Goal: Information Seeking & Learning: Learn about a topic

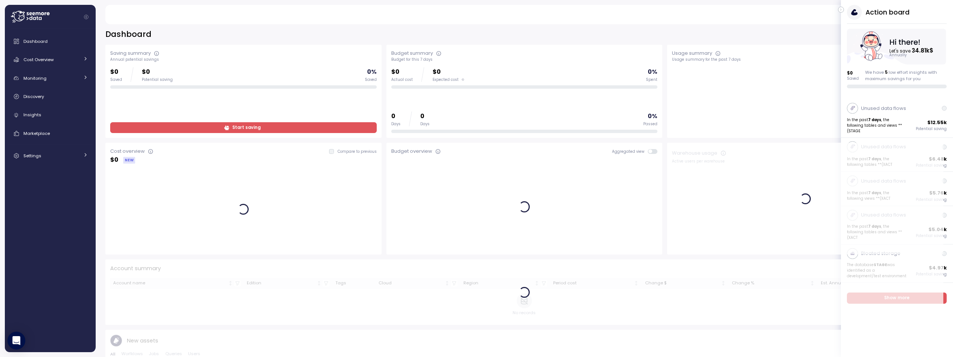
click at [20, 16] on icon at bounding box center [18, 16] width 14 height 10
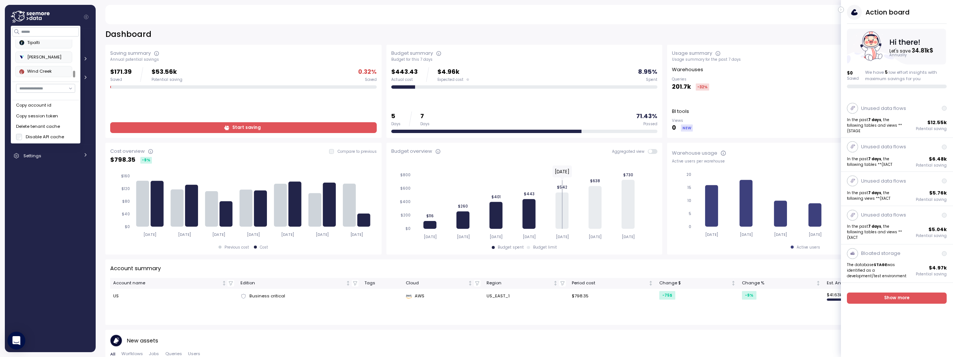
scroll to position [332, 0]
click at [32, 44] on div "Tipalti" at bounding box center [43, 43] width 49 height 7
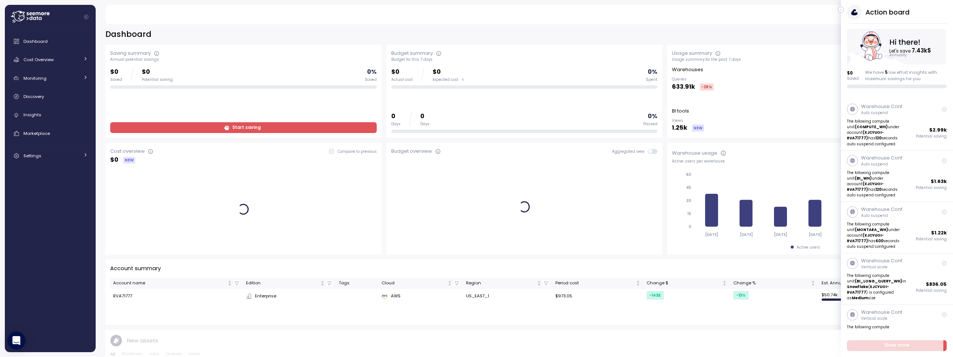
click at [842, 10] on icon "button" at bounding box center [841, 9] width 3 height 9
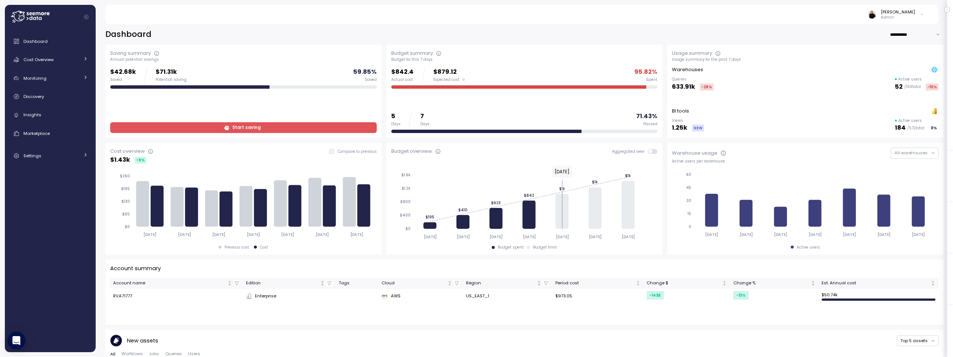
click at [899, 34] on input "**********" at bounding box center [917, 34] width 54 height 11
click at [893, 60] on div "Last 30 days" at bounding box center [907, 59] width 36 height 6
type input "**********"
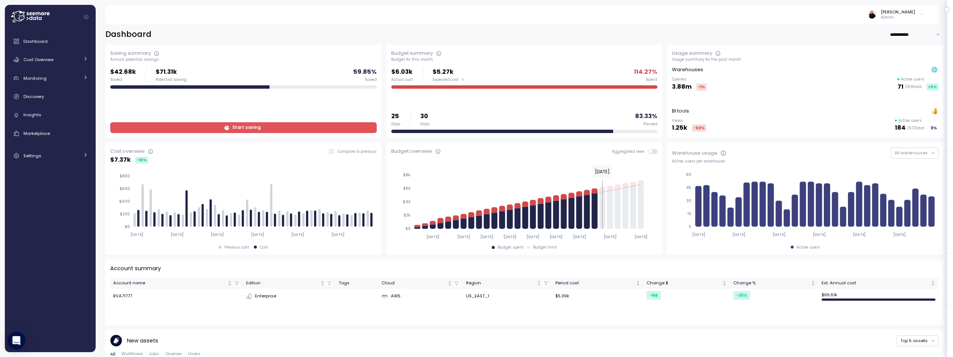
click at [652, 151] on span at bounding box center [655, 151] width 6 height 5
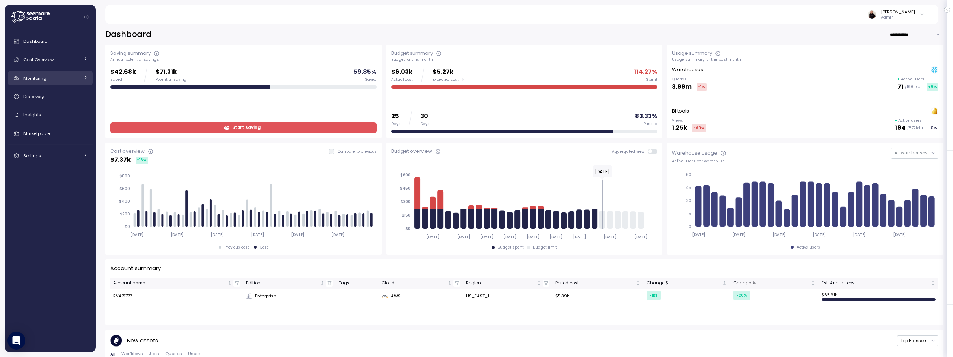
click at [33, 77] on span "Monitoring" at bounding box center [34, 78] width 23 height 6
click at [55, 98] on span "Anomalies" at bounding box center [44, 95] width 23 height 6
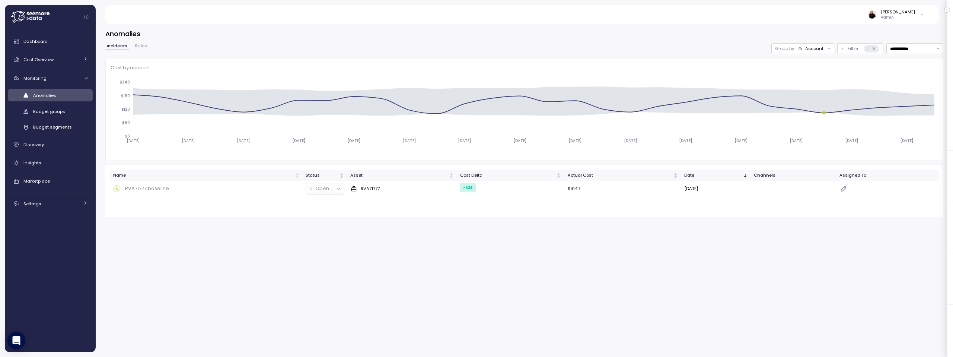
click at [810, 47] on div "Account" at bounding box center [815, 48] width 18 height 6
click at [807, 75] on p "Compute unit" at bounding box center [809, 77] width 29 height 6
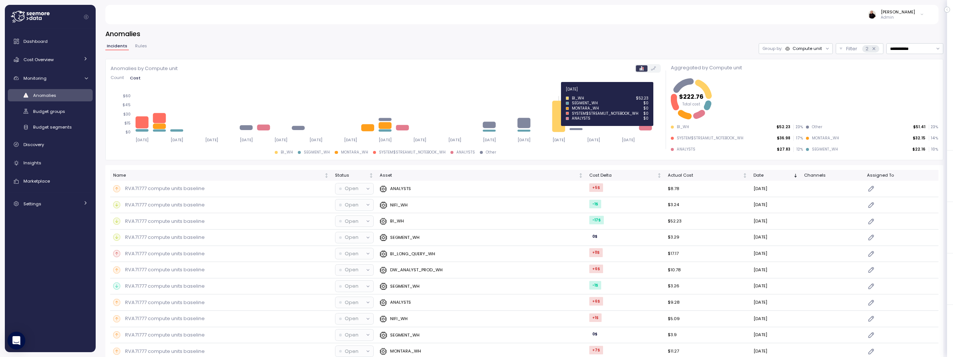
click at [562, 107] on icon at bounding box center [560, 116] width 13 height 31
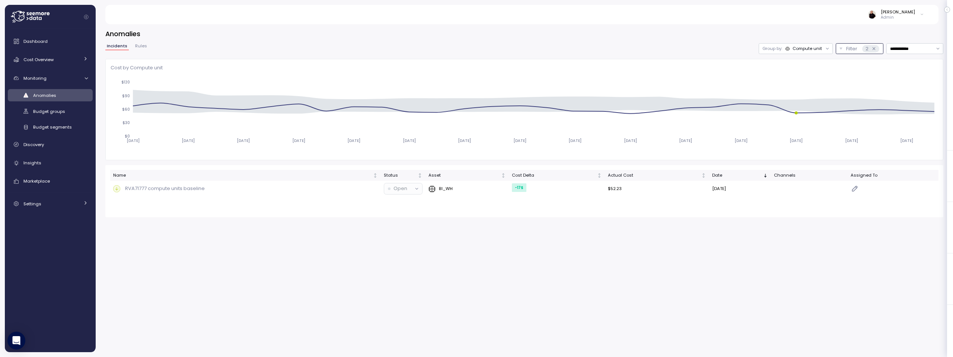
click at [874, 49] on icon at bounding box center [874, 48] width 5 height 5
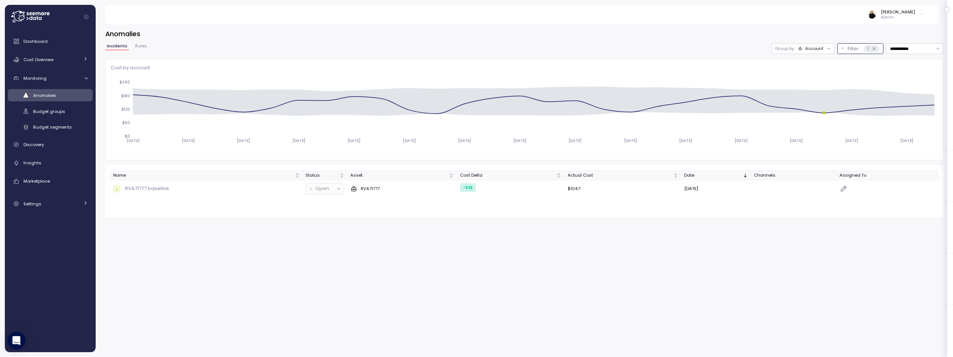
click at [812, 48] on div "Account" at bounding box center [815, 48] width 18 height 6
click at [800, 75] on p "Compute unit" at bounding box center [809, 77] width 29 height 6
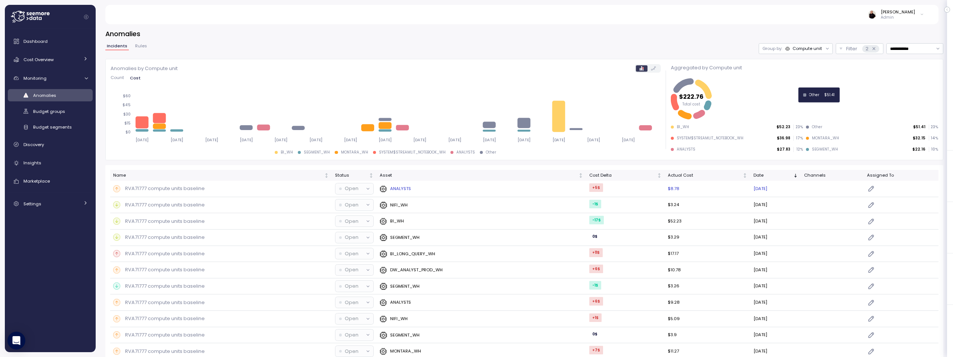
click at [178, 188] on p "RVA71777 compute units baseline" at bounding box center [165, 188] width 80 height 7
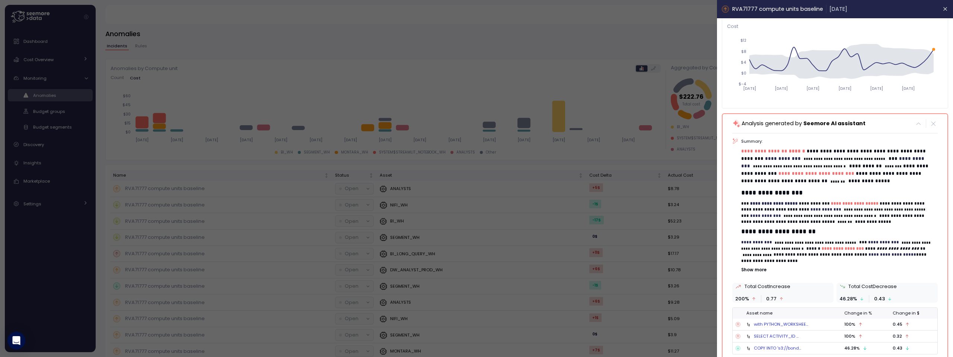
scroll to position [79, 0]
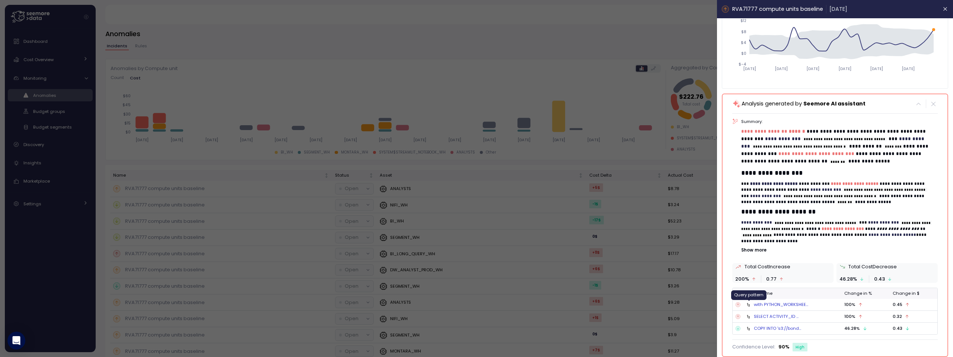
click at [748, 303] on icon at bounding box center [748, 305] width 3 height 4
click at [768, 304] on div "with PYTHON_WORKSHEE..." at bounding box center [781, 304] width 54 height 6
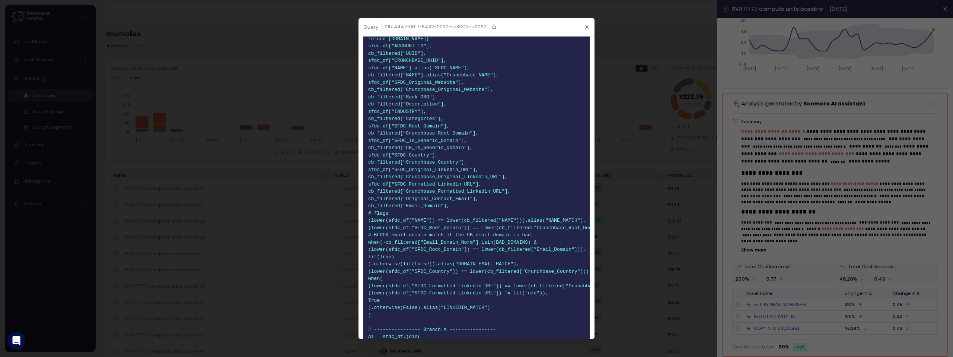
scroll to position [987, 0]
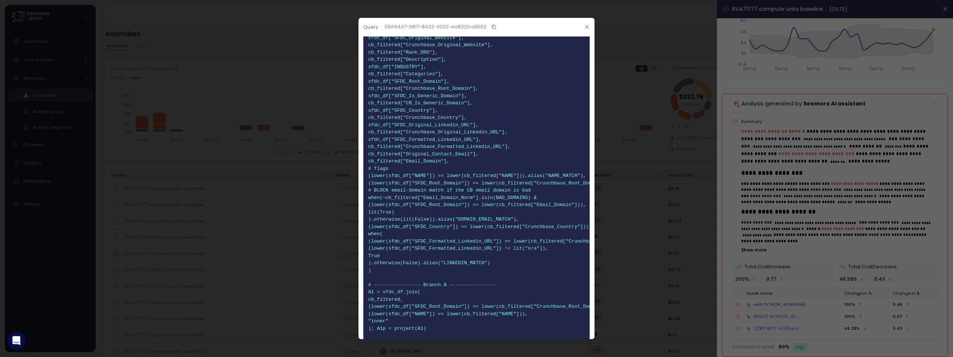
click at [585, 25] on icon "button" at bounding box center [587, 27] width 5 height 5
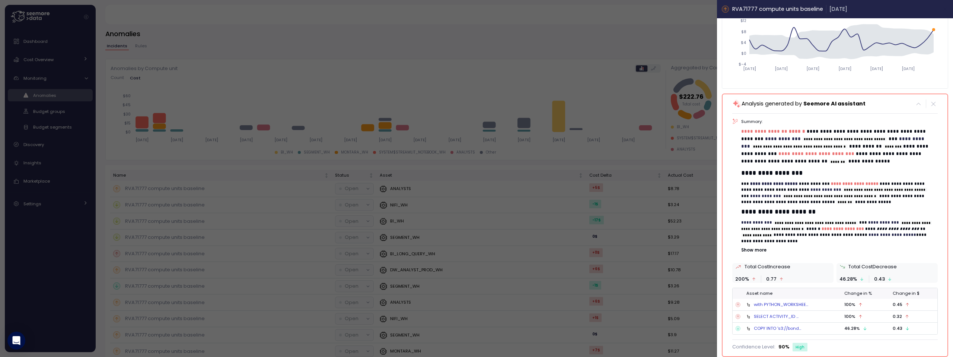
click at [943, 9] on icon "button" at bounding box center [946, 9] width 6 height 6
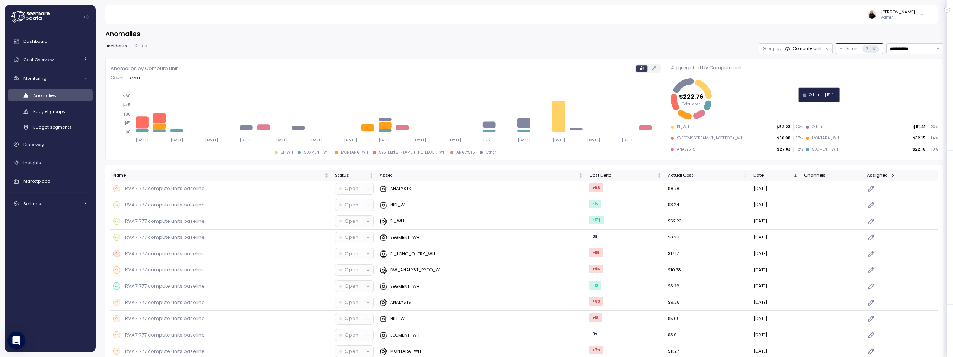
click at [847, 48] on p "Filter" at bounding box center [852, 48] width 11 height 7
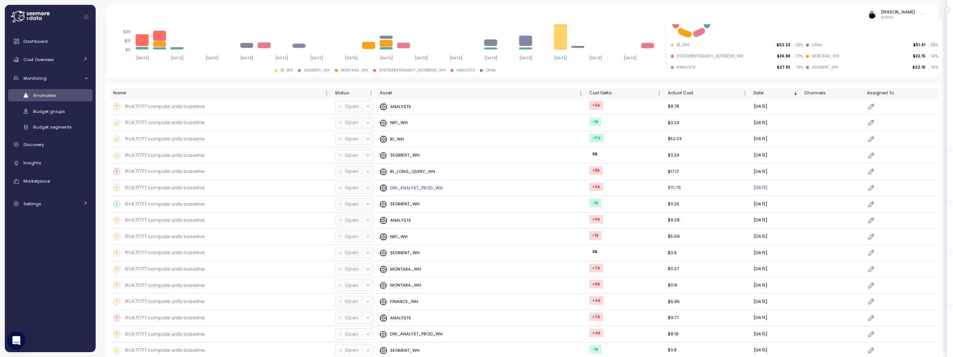
scroll to position [138, 0]
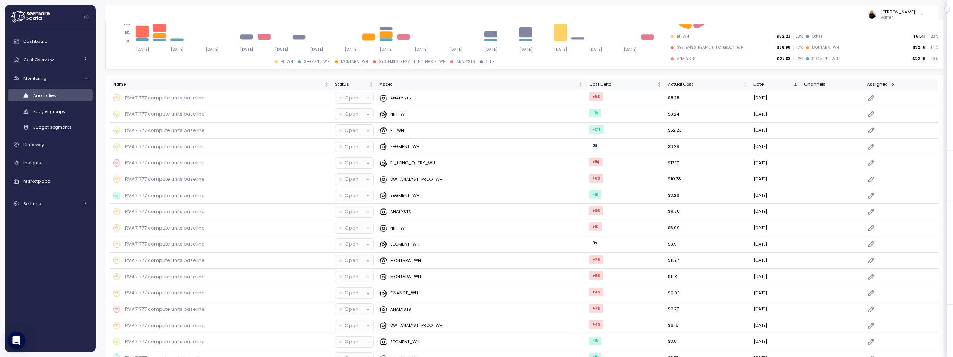
click at [641, 85] on div "Cost Delta" at bounding box center [623, 84] width 66 height 7
click at [137, 98] on p "RVA71777 compute units baseline" at bounding box center [165, 97] width 80 height 7
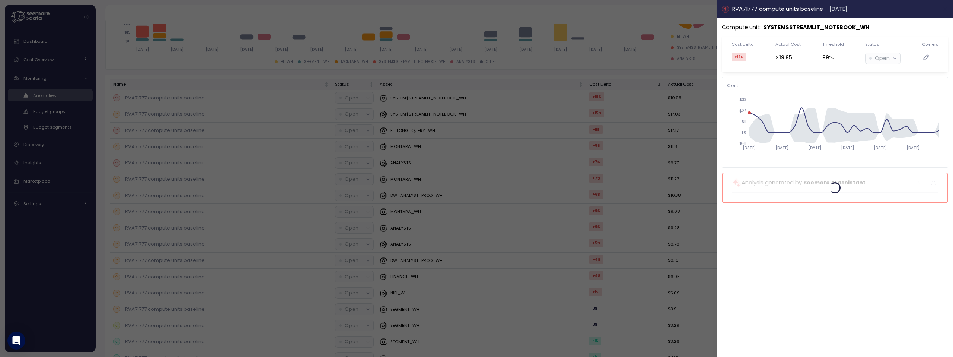
click at [946, 7] on icon "button" at bounding box center [946, 9] width 6 height 6
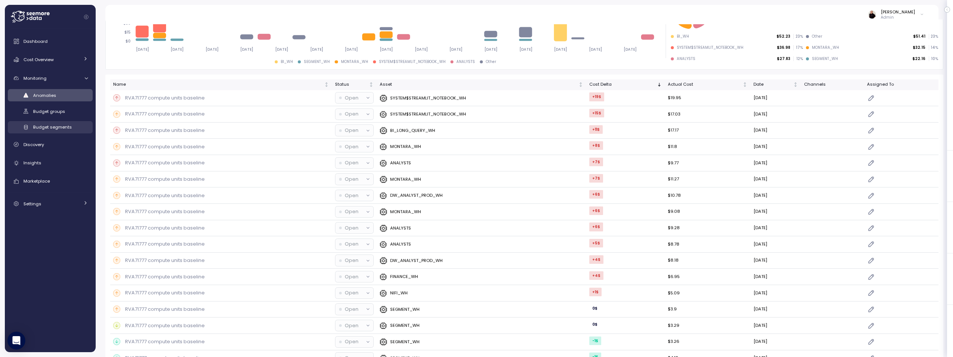
click at [54, 126] on span "Budget segments" at bounding box center [52, 127] width 39 height 6
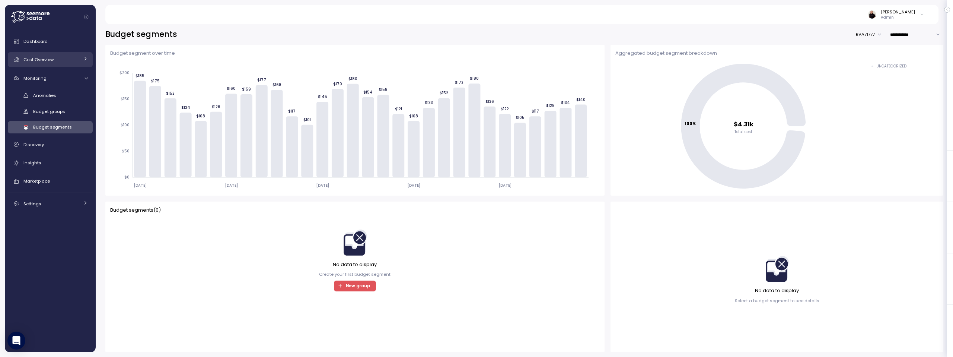
click at [51, 60] on span "Cost Overview" at bounding box center [38, 60] width 30 height 6
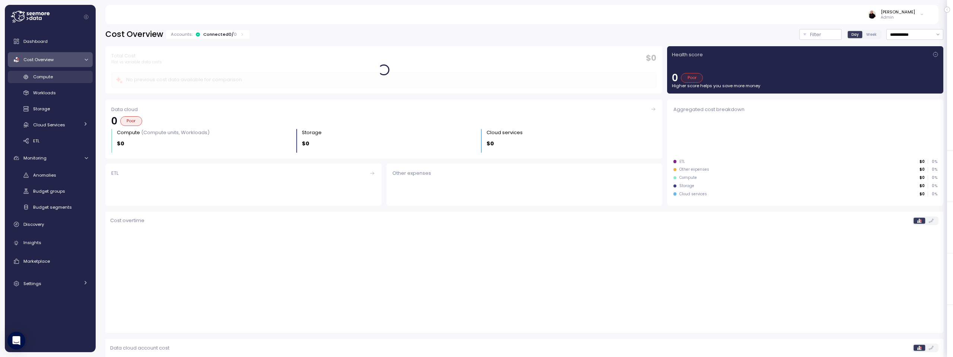
click at [39, 74] on span "Compute" at bounding box center [43, 77] width 20 height 6
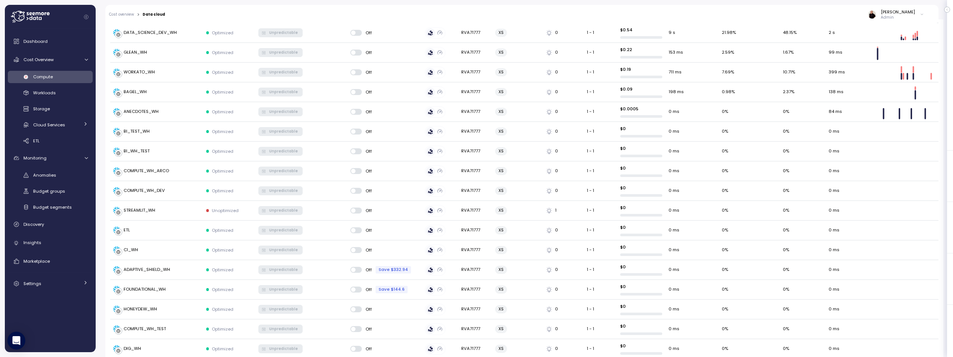
scroll to position [933, 0]
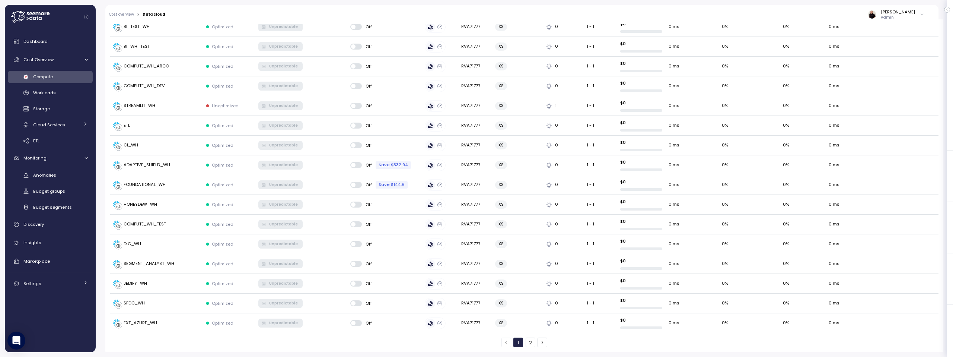
click at [527, 343] on button "2" at bounding box center [531, 342] width 10 height 10
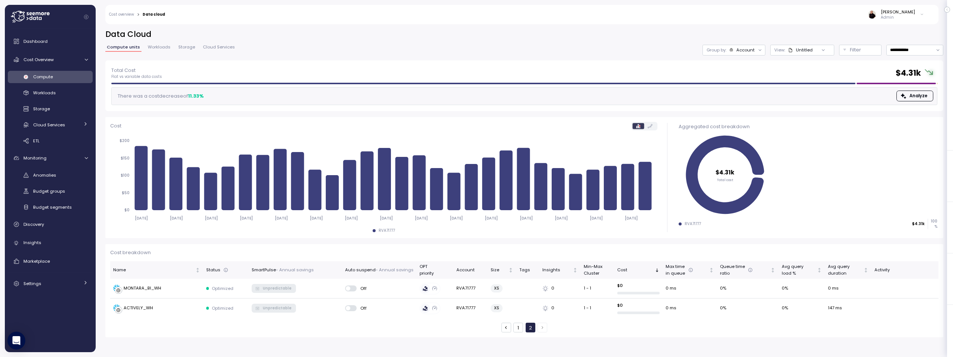
scroll to position [0, 0]
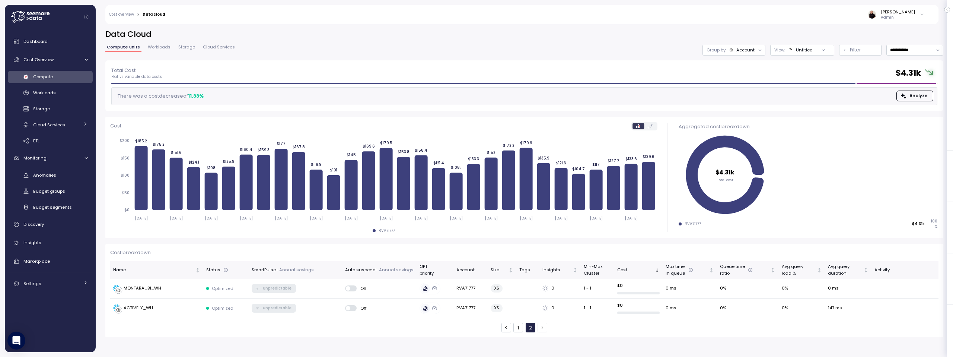
click at [517, 327] on button "1" at bounding box center [519, 328] width 10 height 10
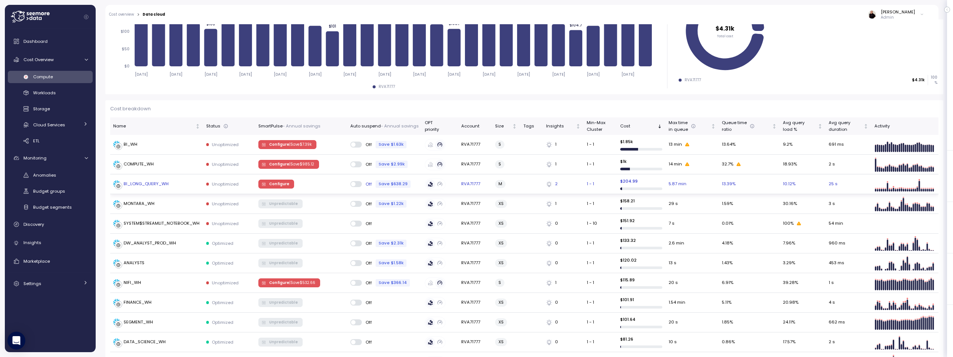
scroll to position [207, 0]
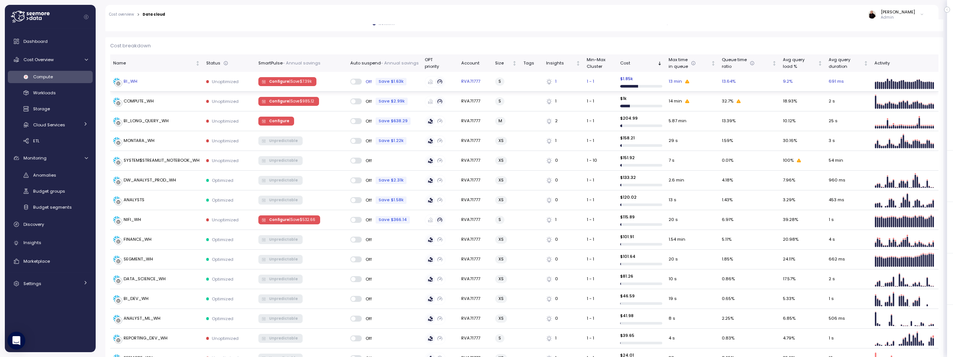
click at [137, 82] on div "BI_WH" at bounding box center [156, 81] width 87 height 7
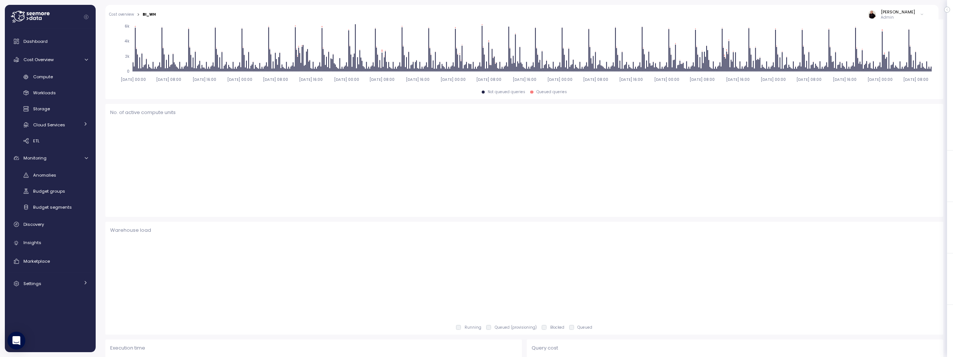
scroll to position [282, 0]
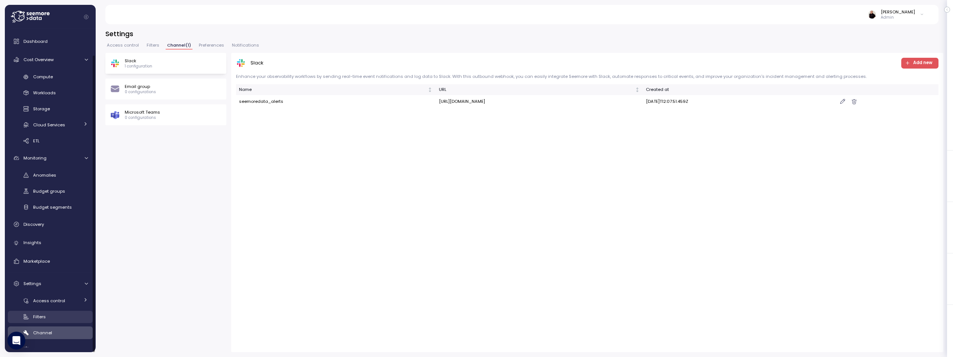
scroll to position [27, 0]
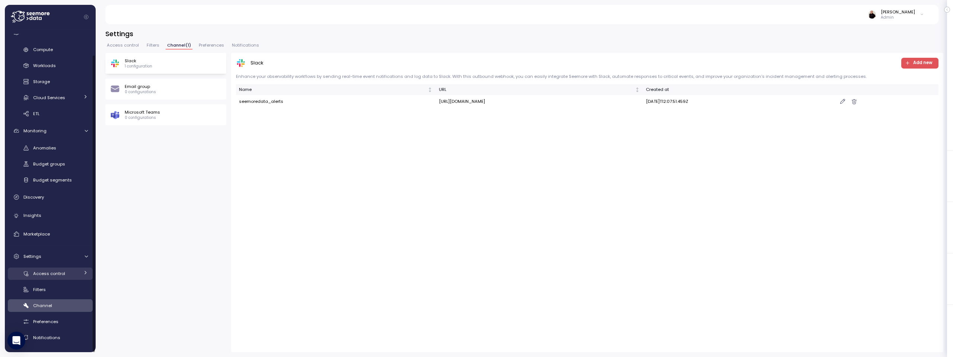
click at [49, 274] on span "Access control" at bounding box center [49, 273] width 32 height 6
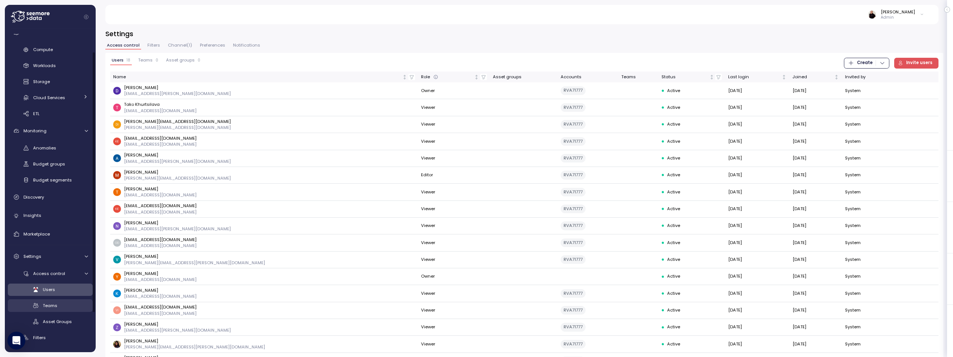
click at [48, 304] on span "Teams" at bounding box center [50, 305] width 15 height 6
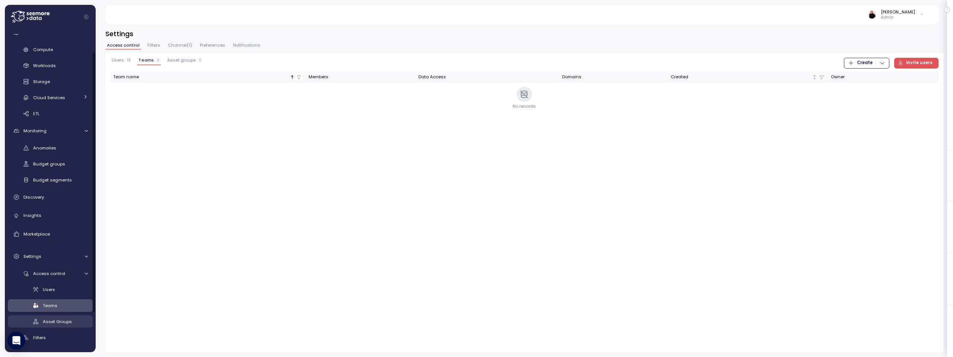
click at [49, 324] on span "Asset Groups" at bounding box center [57, 321] width 29 height 6
click at [66, 305] on div "Teams" at bounding box center [65, 305] width 45 height 7
click at [61, 292] on div "Users" at bounding box center [65, 289] width 45 height 7
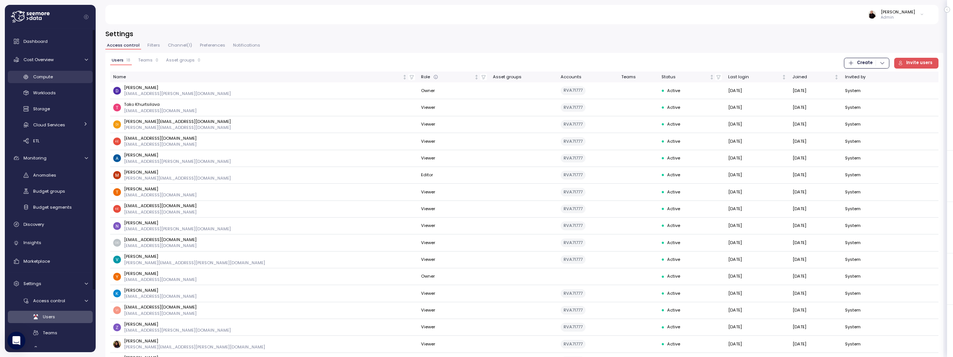
click at [47, 74] on span "Compute" at bounding box center [43, 77] width 20 height 6
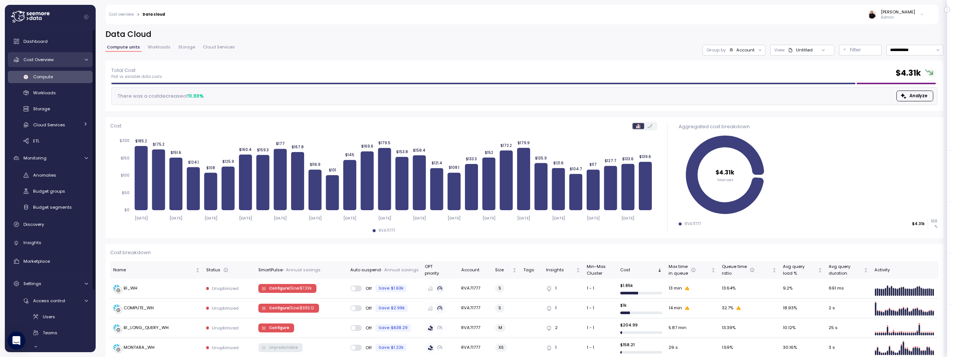
click at [41, 59] on span "Cost Overview" at bounding box center [38, 60] width 30 height 6
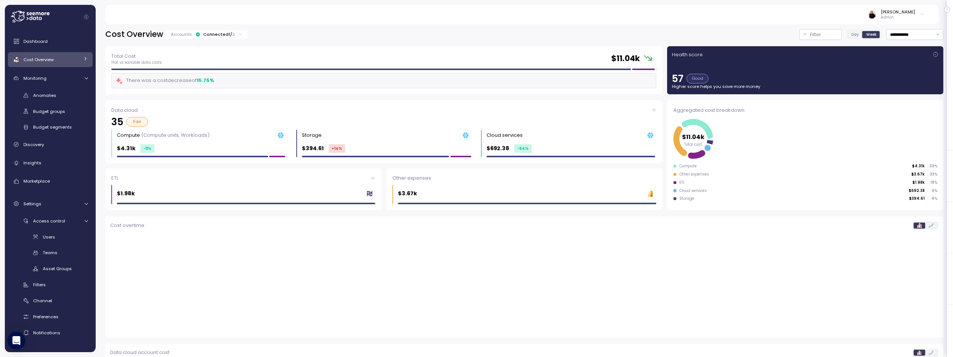
click at [212, 33] on div "Connected 1 / 2" at bounding box center [219, 34] width 32 height 6
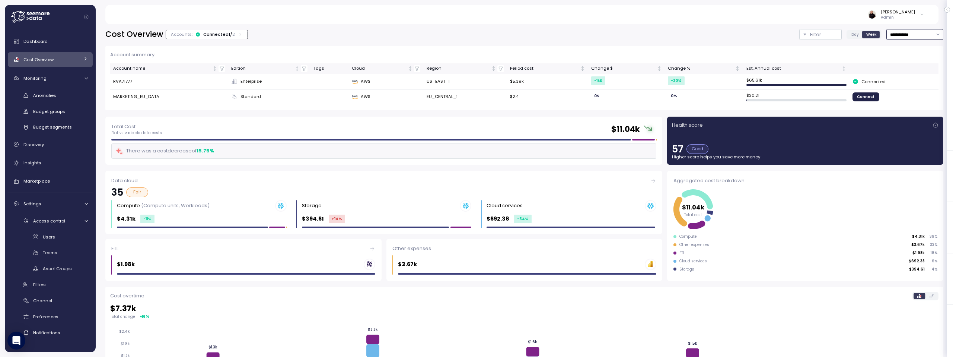
click at [889, 33] on input "**********" at bounding box center [915, 34] width 57 height 11
type input "**********"
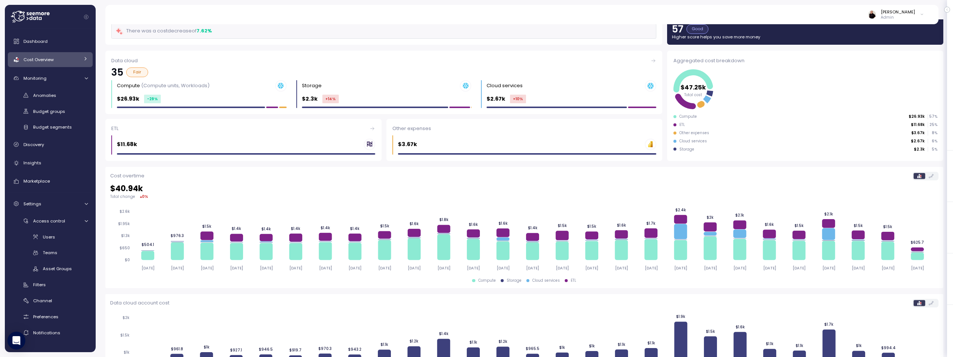
scroll to position [80, 0]
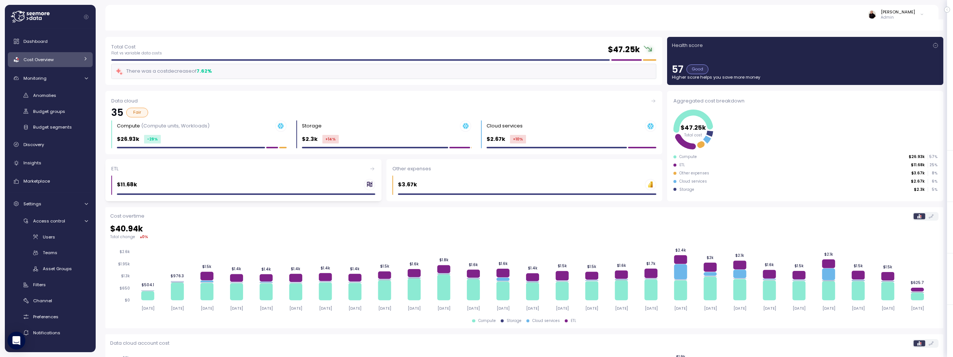
click at [205, 182] on div "$11.68k" at bounding box center [246, 185] width 258 height 12
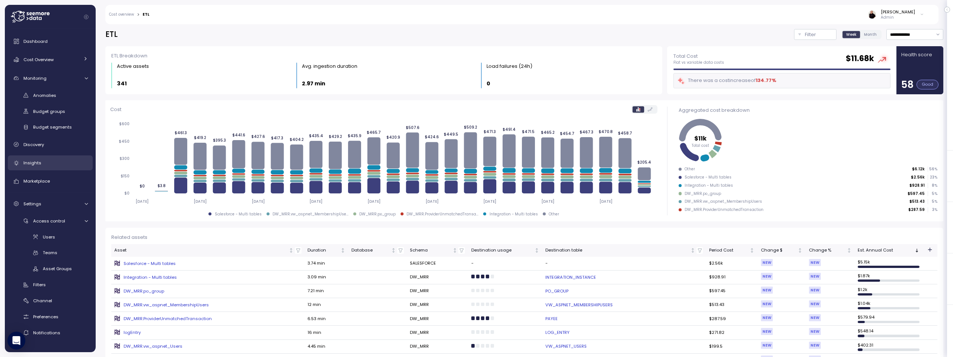
click at [44, 165] on div "Insights" at bounding box center [55, 162] width 64 height 7
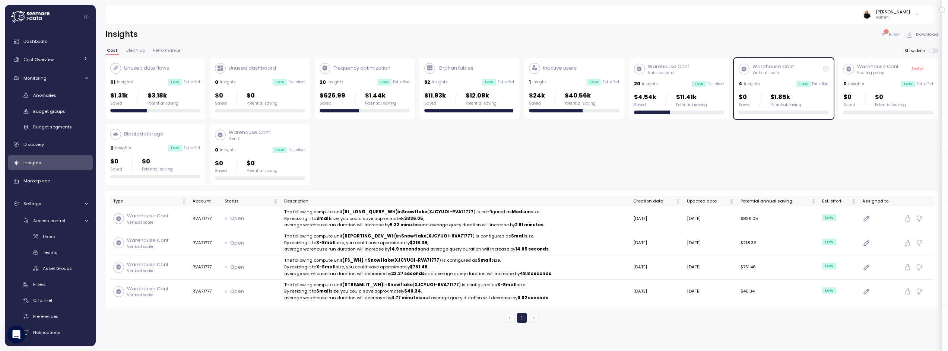
click at [575, 80] on div "1 Insight Low Est. effort" at bounding box center [574, 82] width 90 height 7
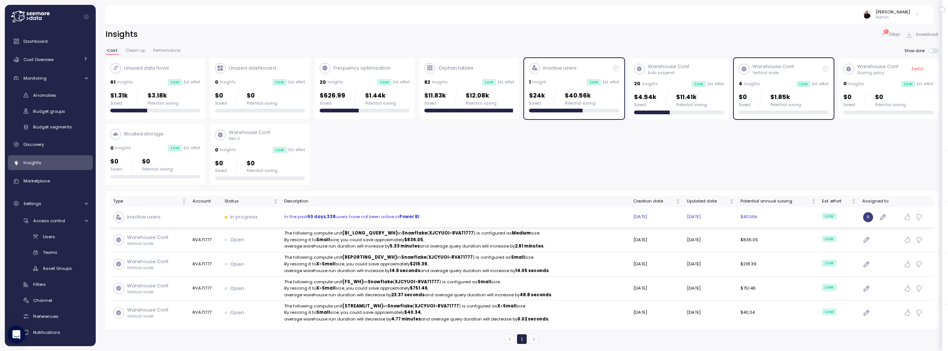
click at [410, 214] on strong "Power BI" at bounding box center [409, 217] width 20 height 6
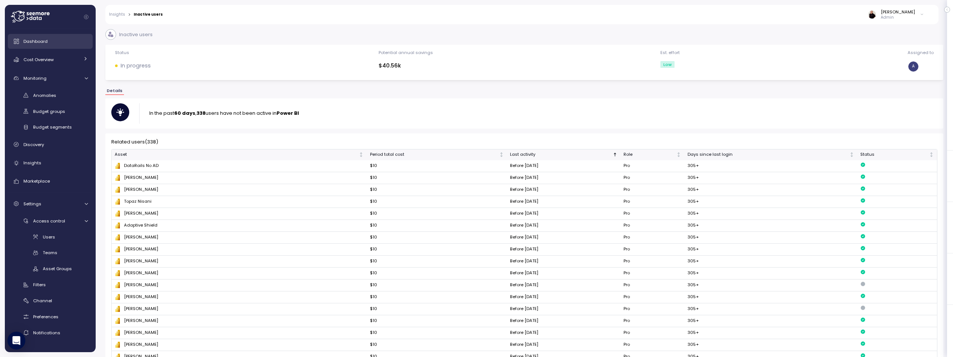
click at [50, 39] on div "Dashboard" at bounding box center [55, 41] width 64 height 7
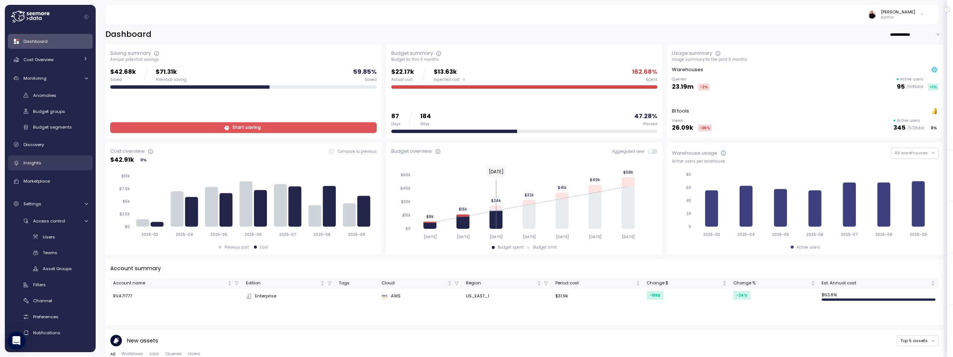
click at [50, 162] on div "Insights" at bounding box center [55, 162] width 64 height 7
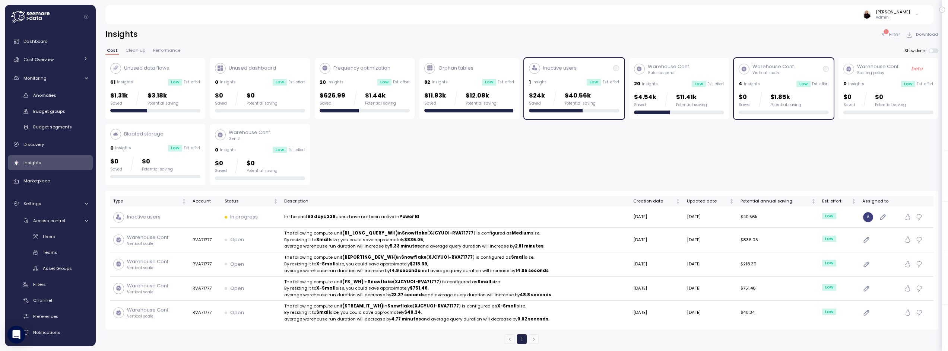
click at [569, 77] on div "Inactive users 1 Insight Low Est. effort $24k Saved $40.56k Potential saving" at bounding box center [574, 88] width 90 height 50
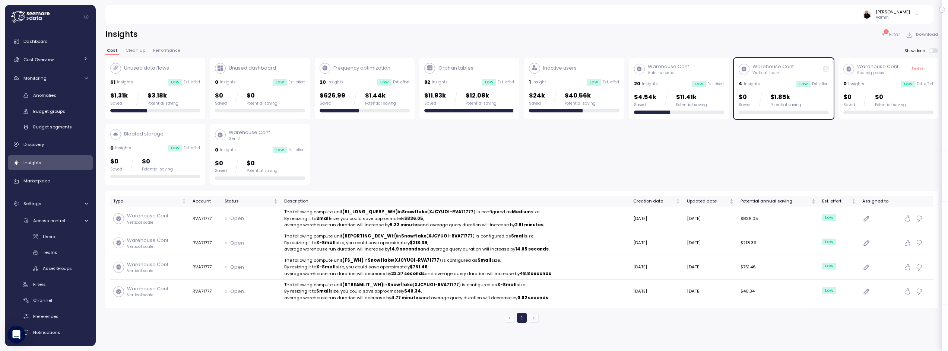
click at [807, 77] on div "Warehouse Conf. Vertical scale 4 Insights Low Est. effort $0 Saved $1.85k Poten…" at bounding box center [784, 88] width 90 height 51
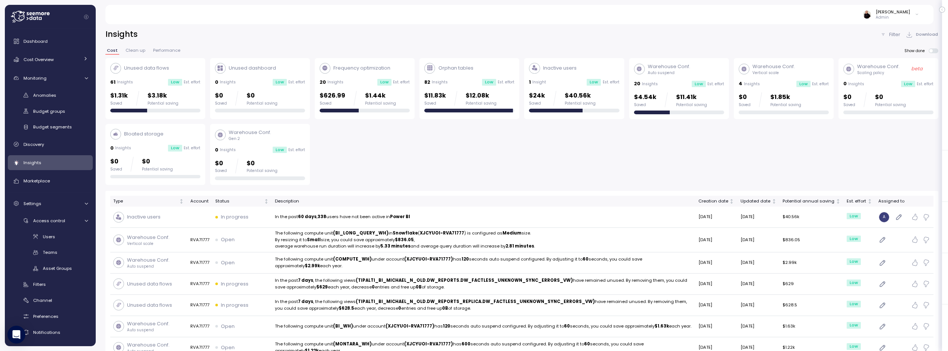
click at [674, 80] on div "20 Insights Low Est. effort" at bounding box center [679, 83] width 90 height 7
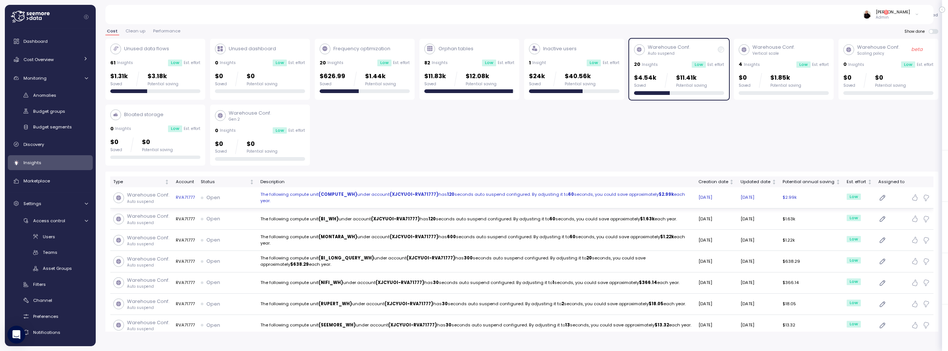
click at [549, 191] on p "The following compute unit (COMPUTE_WH) under account (XJCYUOI-RVA71777) has 12…" at bounding box center [476, 197] width 432 height 13
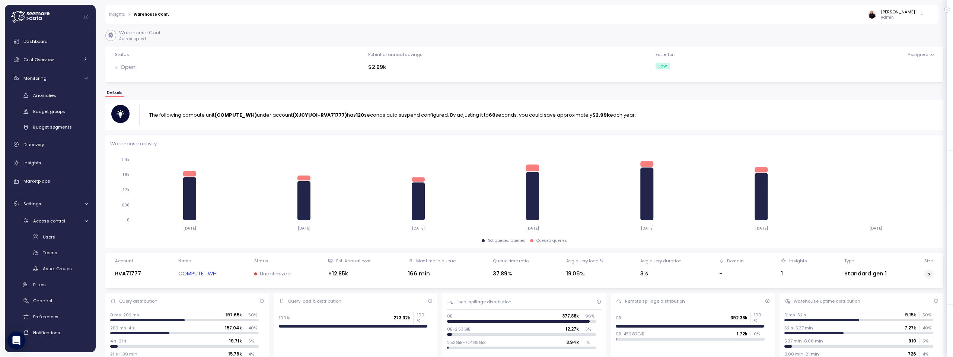
click at [231, 114] on strong "(COMPUTE_WH)" at bounding box center [236, 114] width 42 height 7
drag, startPoint x: 217, startPoint y: 113, endPoint x: 253, endPoint y: 114, distance: 36.1
click at [253, 114] on strong "(COMPUTE_WH)" at bounding box center [236, 114] width 42 height 7
drag, startPoint x: 255, startPoint y: 113, endPoint x: 219, endPoint y: 115, distance: 35.8
click at [219, 115] on strong "(COMPUTE_WH)" at bounding box center [236, 114] width 42 height 7
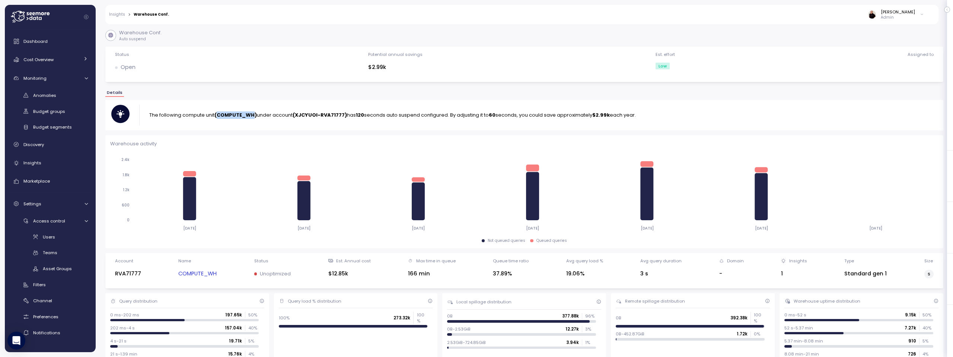
copy strong "COMPUTE_WH"
click at [45, 79] on span "Monitoring" at bounding box center [34, 78] width 23 height 6
click at [49, 60] on span "Cost Overview" at bounding box center [38, 60] width 30 height 6
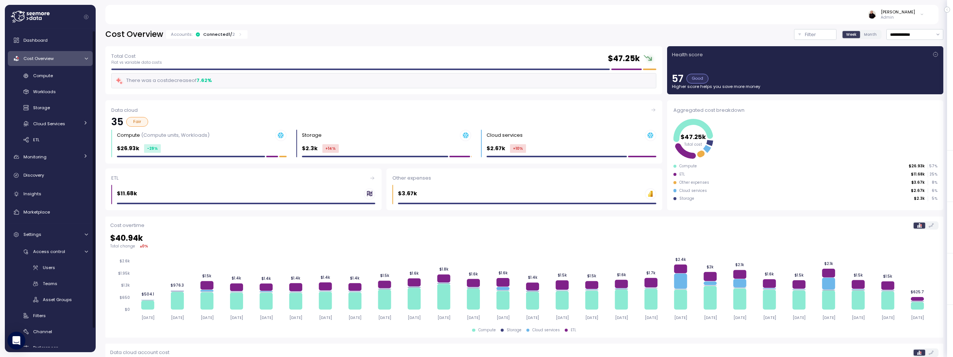
scroll to position [1, 0]
click at [52, 72] on span "Compute" at bounding box center [43, 75] width 20 height 6
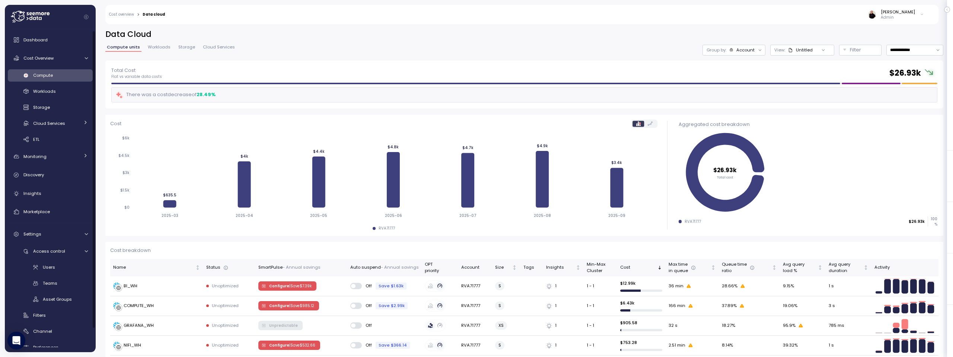
click at [157, 47] on span "Workloads" at bounding box center [159, 47] width 23 height 4
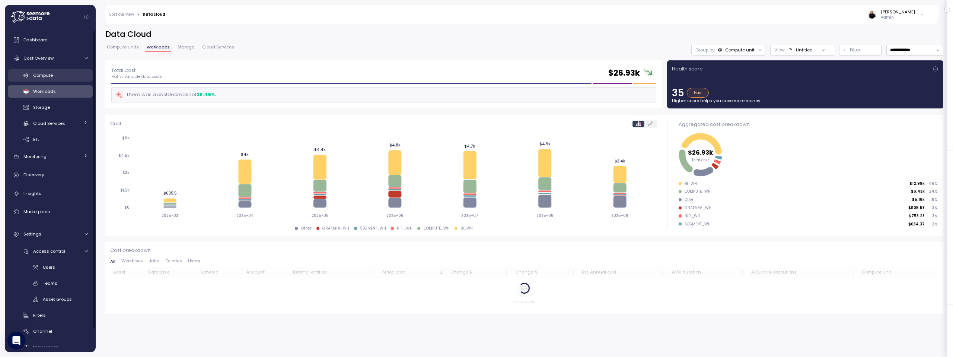
drag, startPoint x: 49, startPoint y: 74, endPoint x: 49, endPoint y: 77, distance: 3.7
click at [49, 74] on span "Compute" at bounding box center [43, 75] width 20 height 6
